Goal: Information Seeking & Learning: Learn about a topic

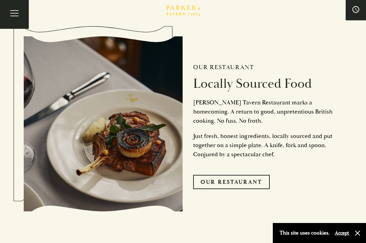
scroll to position [1417, 0]
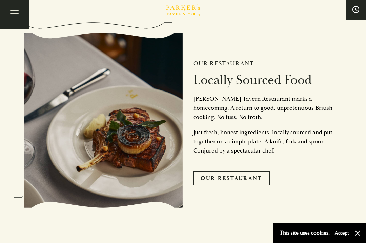
click at [260, 171] on link "Our Restaurant" at bounding box center [231, 178] width 77 height 14
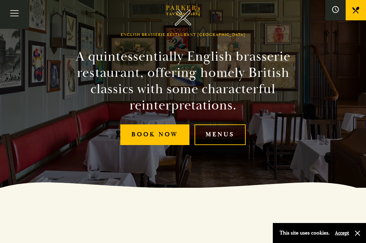
scroll to position [60, 0]
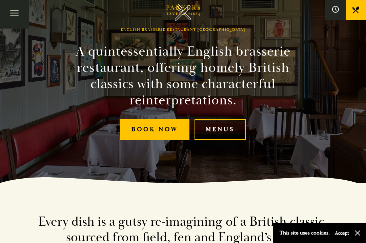
click at [240, 140] on link "Menus" at bounding box center [220, 130] width 51 height 21
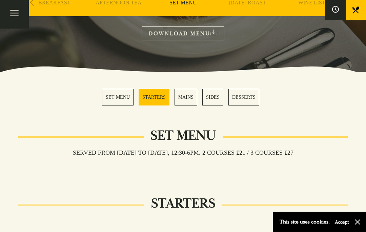
scroll to position [132, 0]
click at [186, 99] on link "MAINS" at bounding box center [186, 97] width 23 height 17
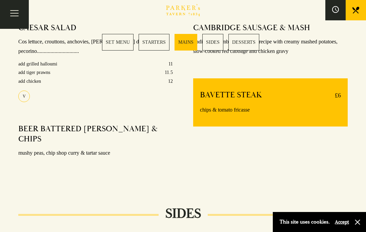
scroll to position [582, 0]
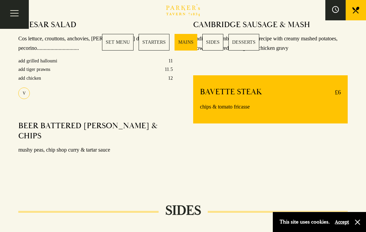
click at [302, 142] on div "CAMBRIDGE SAUSAGE & MASH traditional Cambridge sausage recipe with creamy mashe…" at bounding box center [270, 96] width 175 height 162
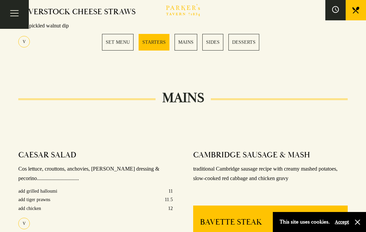
scroll to position [450, 0]
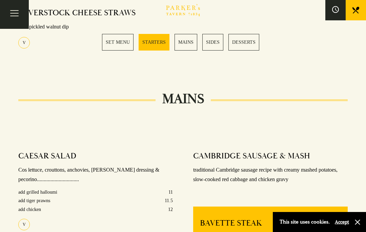
click at [182, 43] on link "MAINS" at bounding box center [186, 42] width 23 height 17
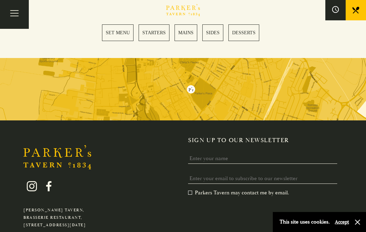
scroll to position [1131, 0]
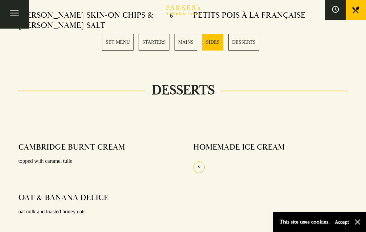
click at [186, 36] on link "MAINS" at bounding box center [186, 42] width 23 height 17
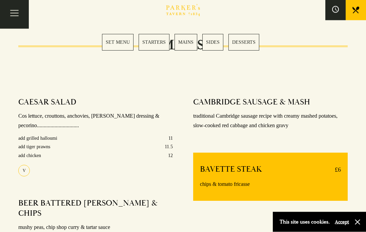
scroll to position [509, 0]
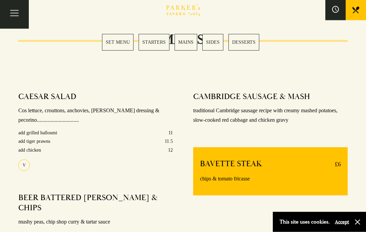
click at [349, 227] on div "This site uses cookies. Accept" at bounding box center [315, 222] width 70 height 10
click at [336, 225] on button "Accept" at bounding box center [342, 222] width 14 height 6
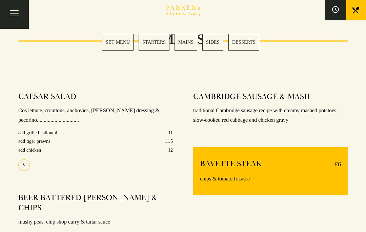
click at [17, 13] on button "Toggle navigation" at bounding box center [14, 14] width 29 height 29
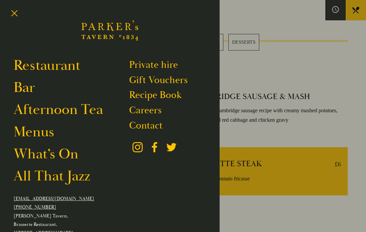
click at [30, 137] on link "Menus" at bounding box center [34, 132] width 41 height 18
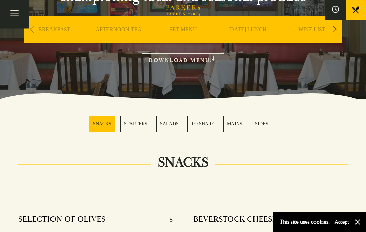
scroll to position [105, 0]
click at [155, 60] on link "DOWNLOAD MENU" at bounding box center [183, 60] width 83 height 14
